Goal: Task Accomplishment & Management: Complete application form

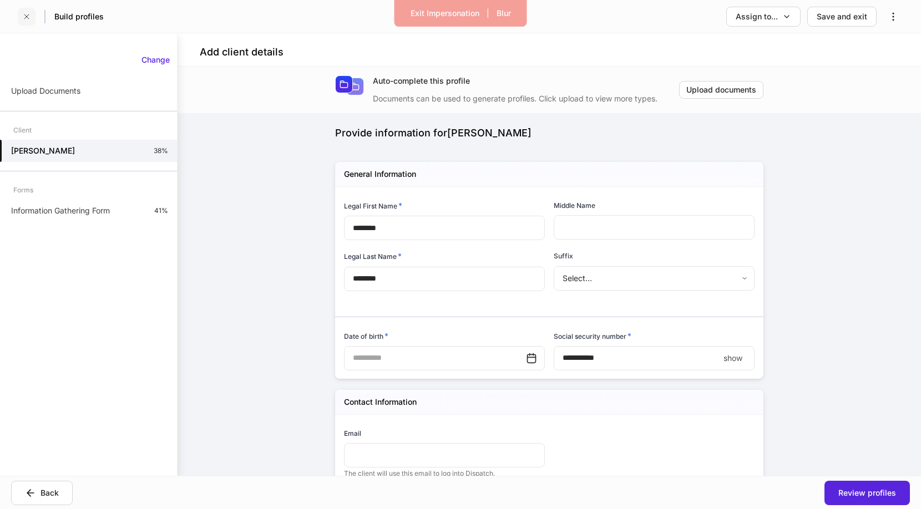
click at [27, 14] on icon "button" at bounding box center [26, 16] width 9 height 9
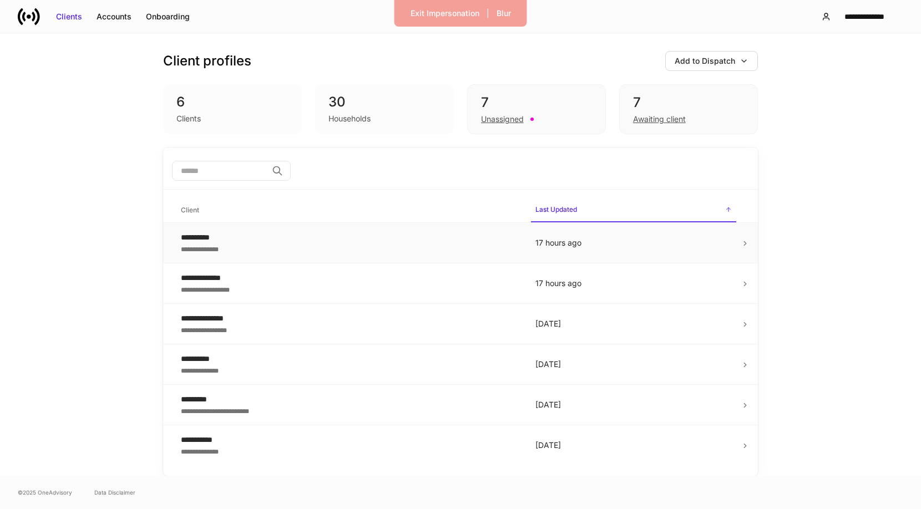
click at [361, 246] on div "**********" at bounding box center [349, 248] width 337 height 11
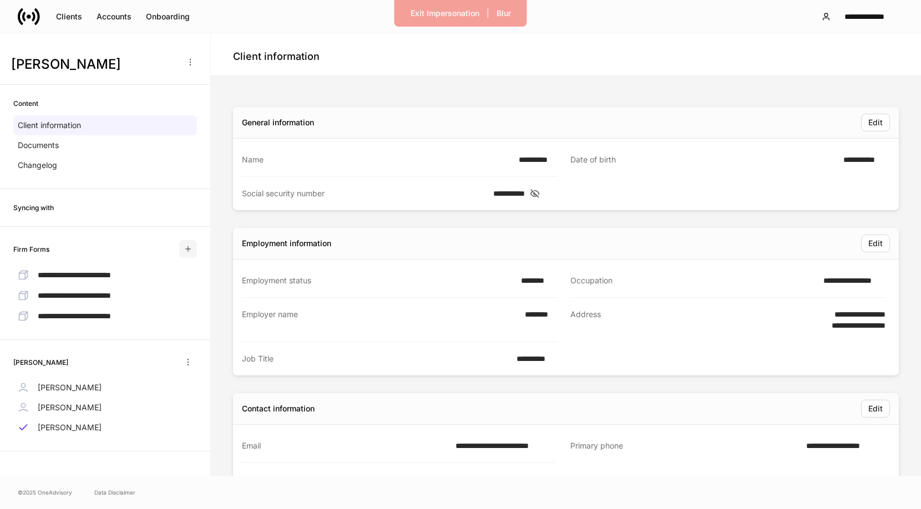
click at [192, 249] on icon "button" at bounding box center [188, 249] width 9 height 9
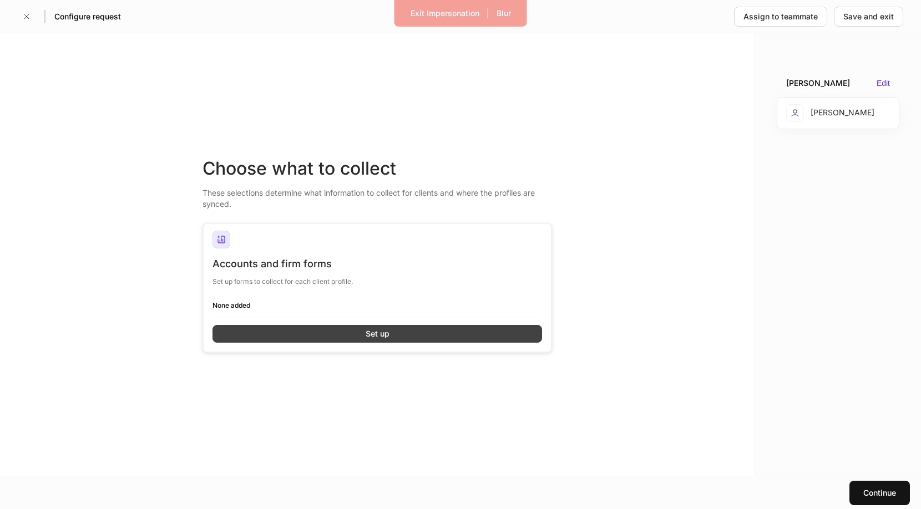
click at [330, 334] on button "Set up" at bounding box center [376, 334] width 329 height 18
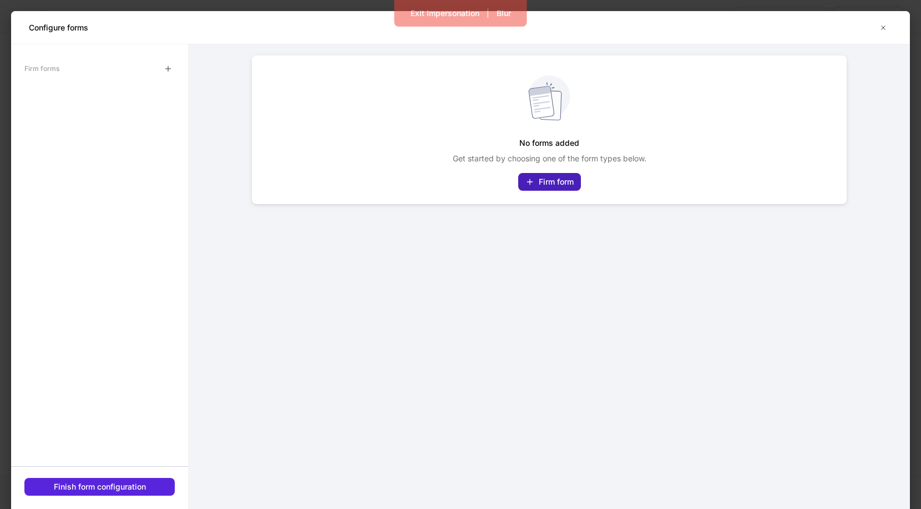
click at [552, 180] on div "Firm form" at bounding box center [556, 181] width 35 height 11
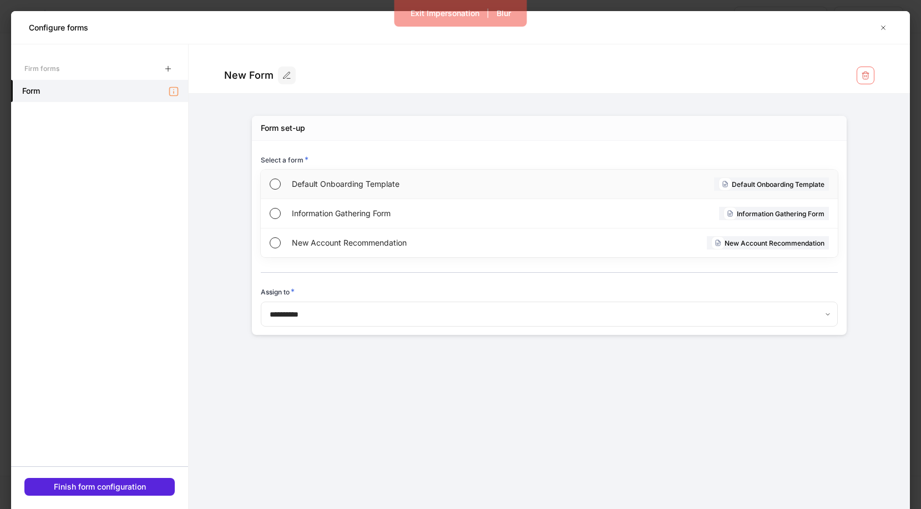
click at [371, 185] on span "Default Onboarding Template" at bounding box center [420, 184] width 256 height 11
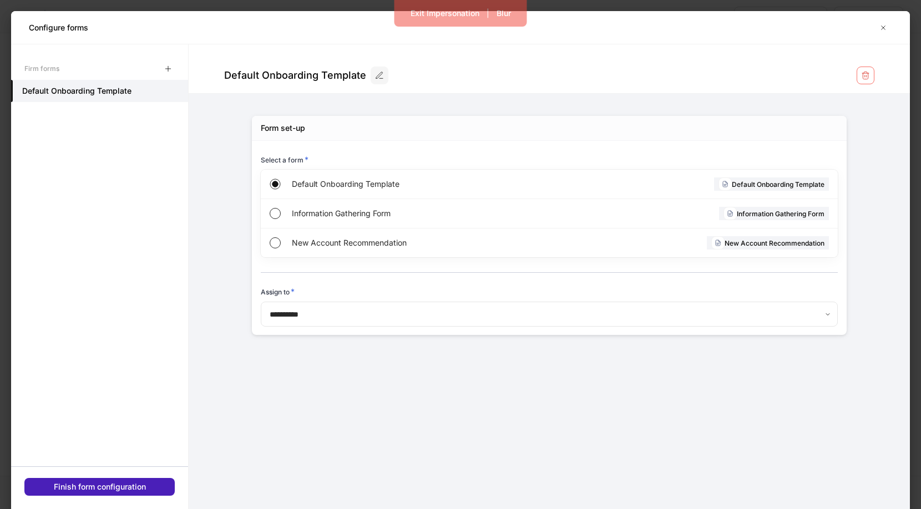
click at [131, 487] on div "Finish form configuration" at bounding box center [100, 486] width 92 height 11
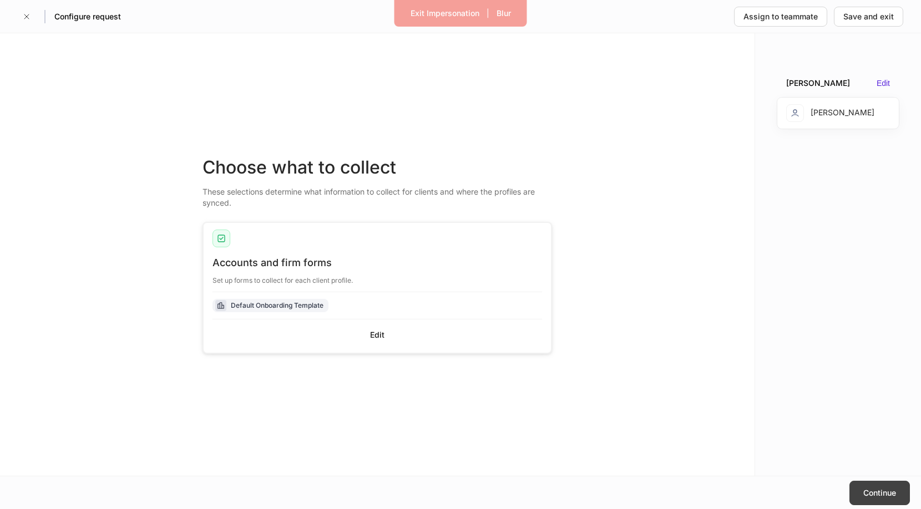
click at [870, 485] on button "Continue" at bounding box center [879, 493] width 60 height 24
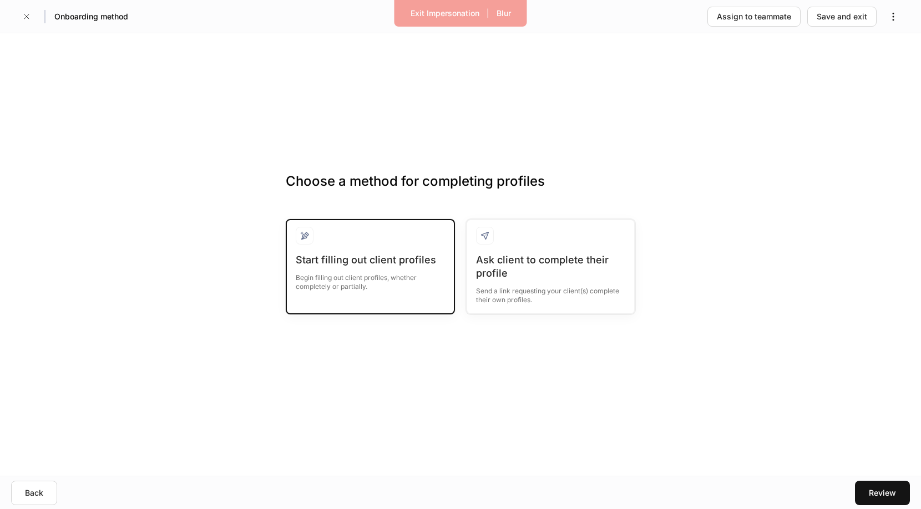
click at [403, 281] on div "Begin filling out client profiles, whether completely or partially." at bounding box center [370, 279] width 149 height 24
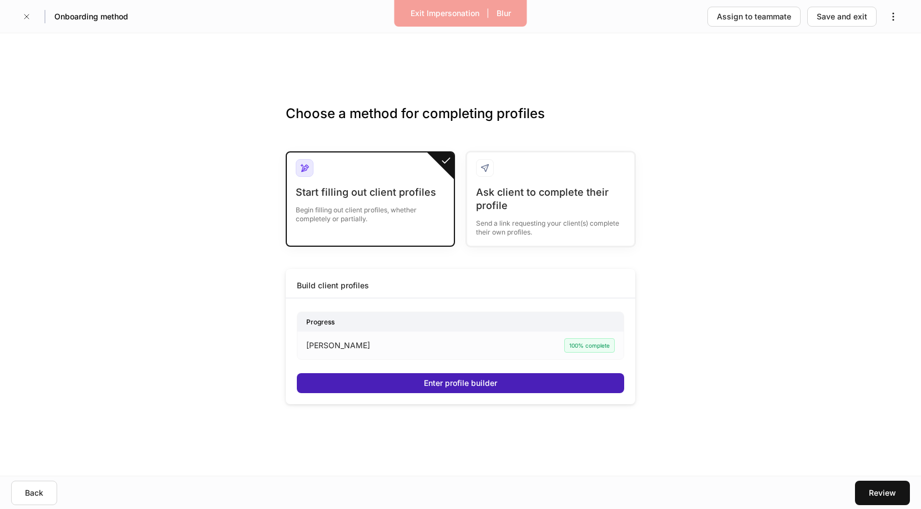
click at [438, 379] on div "Enter profile builder" at bounding box center [460, 383] width 73 height 11
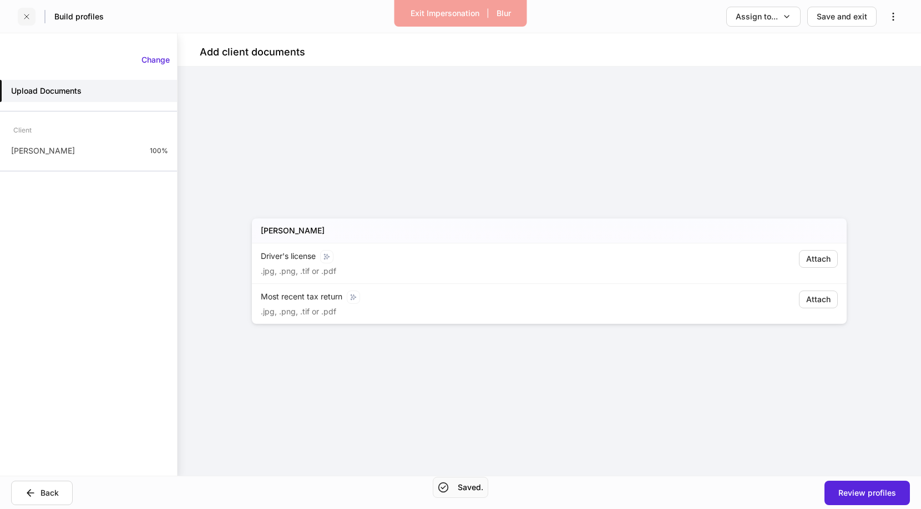
click at [23, 17] on icon "button" at bounding box center [26, 16] width 9 height 9
